Goal: Information Seeking & Learning: Learn about a topic

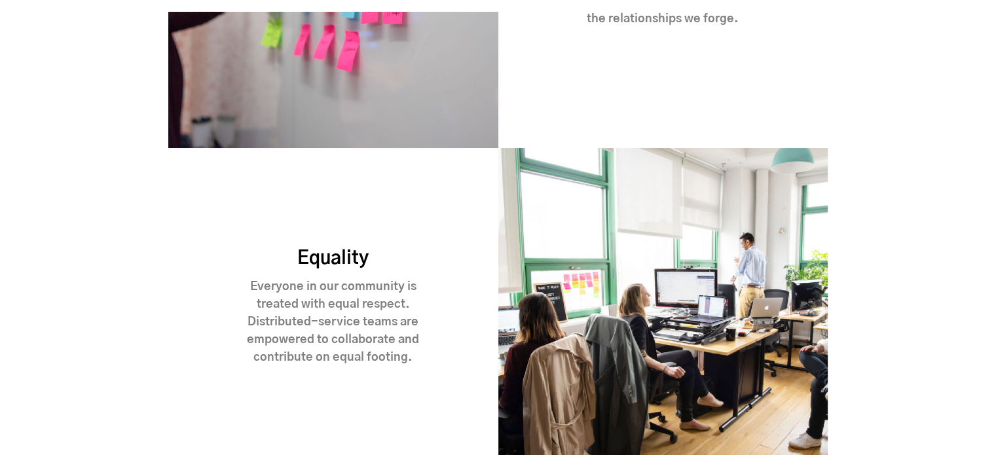
scroll to position [1887, 0]
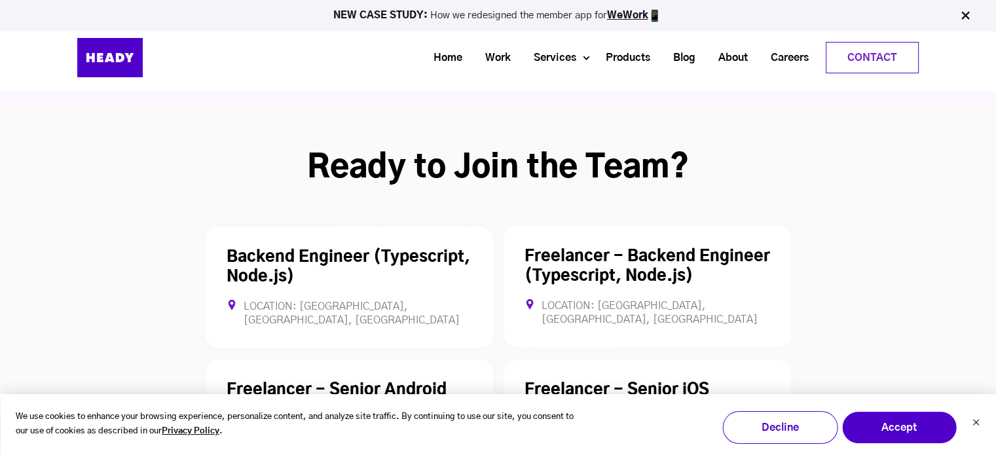
scroll to position [3515, 0]
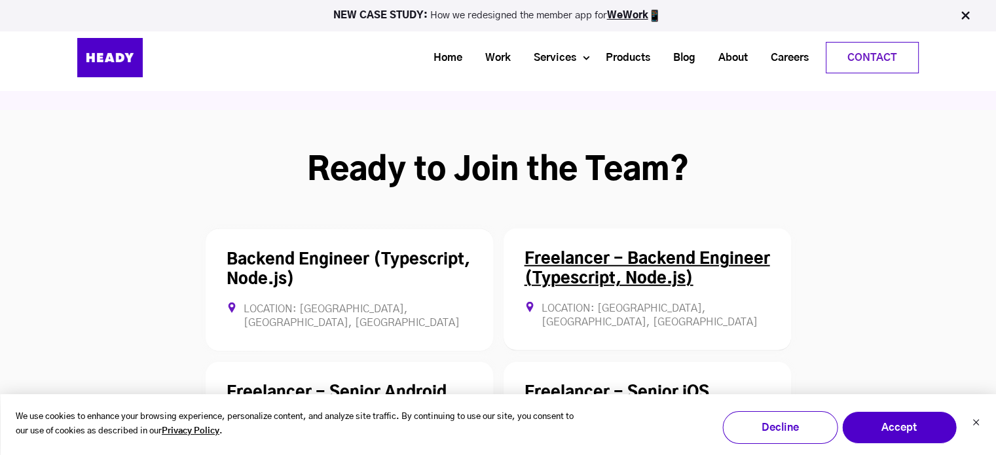
click at [642, 251] on link "Freelancer - Backend Engineer (Typescript, Node.js)" at bounding box center [648, 268] width 246 height 35
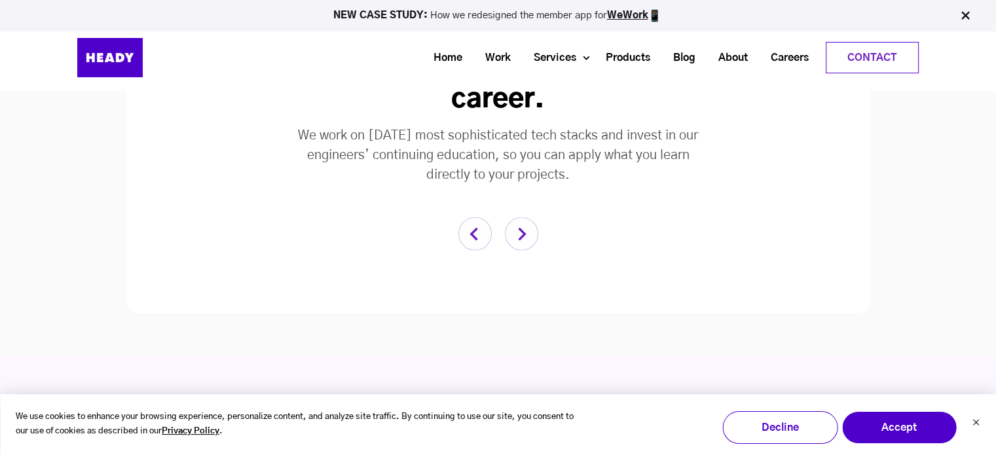
scroll to position [2714, 0]
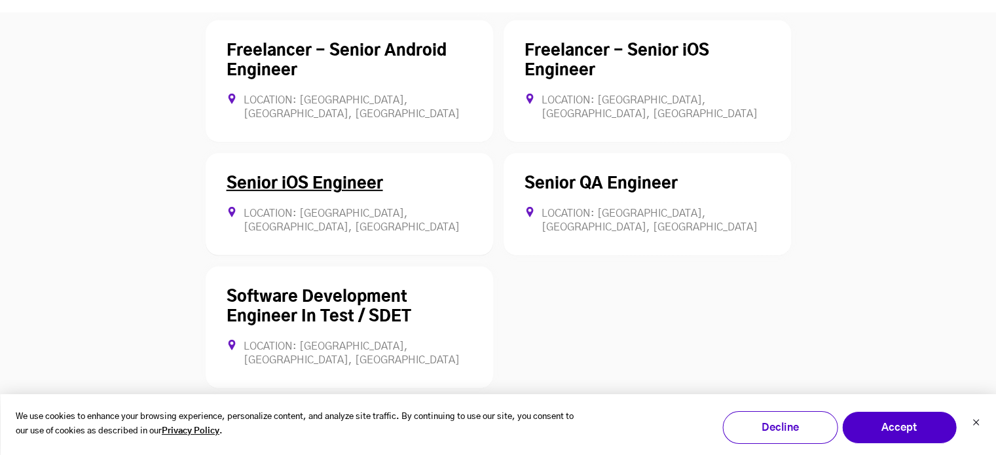
scroll to position [3877, 0]
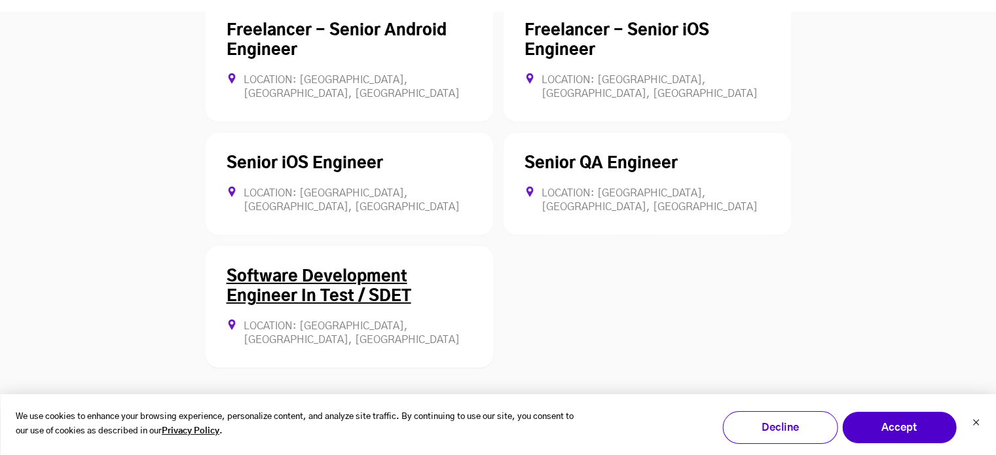
click at [379, 246] on div "Software Development Engineer In Test / SDET Location: [GEOGRAPHIC_DATA], [GEOG…" at bounding box center [349, 307] width 287 height 122
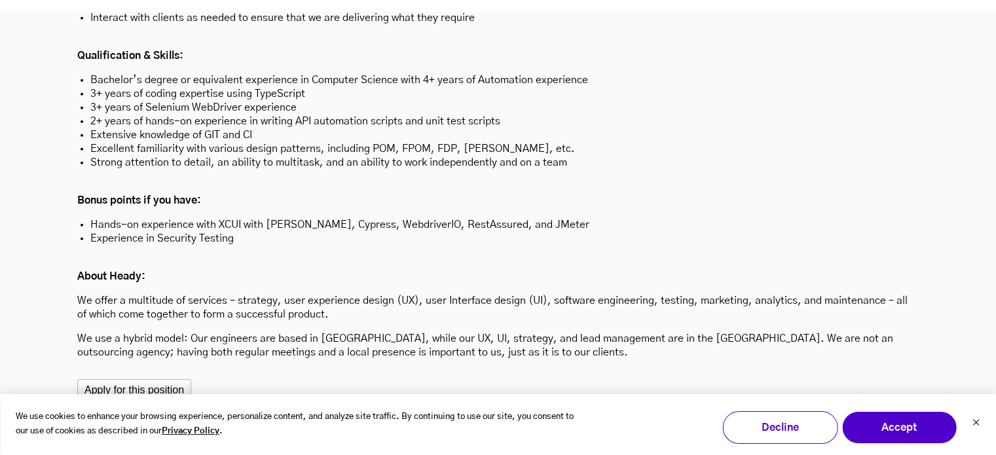
scroll to position [3987, 0]
